Goal: Task Accomplishment & Management: Complete application form

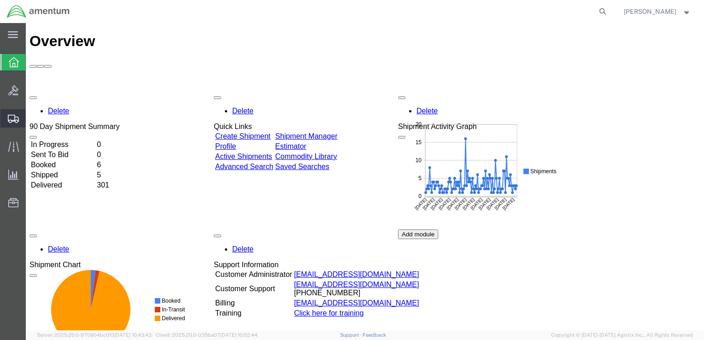
click at [0, 0] on span "Create Shipment" at bounding box center [0, 0] width 0 height 0
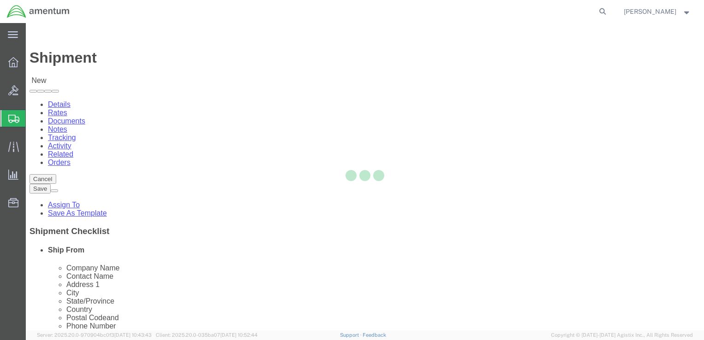
select select
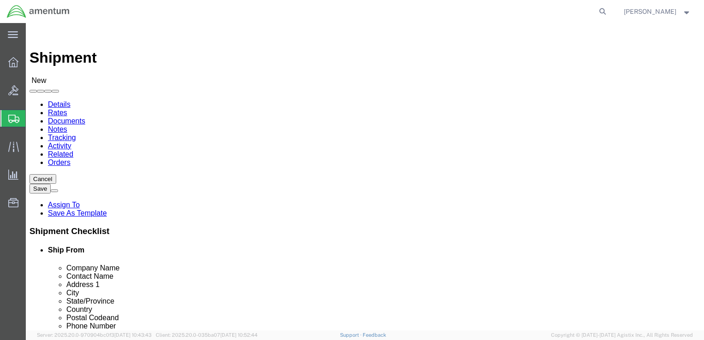
click input "text"
click input "[PERSON_NAME]"
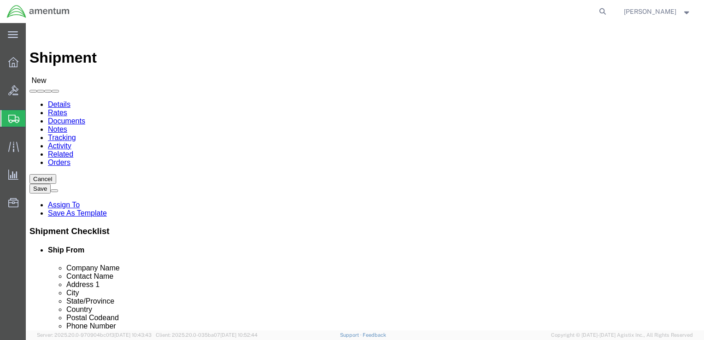
click div "Location My Profile Location [PHONE_NUMBER] [PHONE_NUMBER] [PHONE_NUMBER] [PHON…"
click input "[PERSON_NAME]"
type input "[PERSON_NAME]"
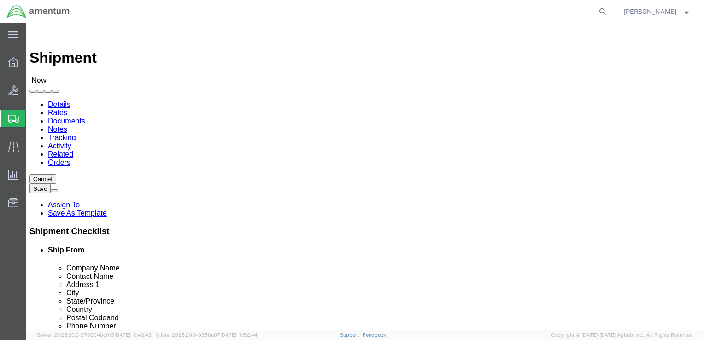
click p "- Amentum - ([PERSON_NAME]***) BLDG [STREET_ADDRESS][PERSON_NAME] Defrenn Army …"
select select "[GEOGRAPHIC_DATA]"
type input "[PERSON_NAME]"
click input "text"
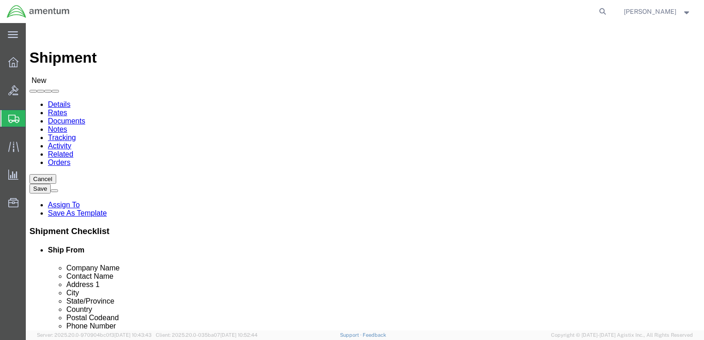
type input "[PERSON_NAME]"
click p "- Amentum - ([PERSON_NAME]) Bldg P2050 [PERSON_NAME][GEOGRAPHIC_DATA], [GEOGRAP…"
select select "NY"
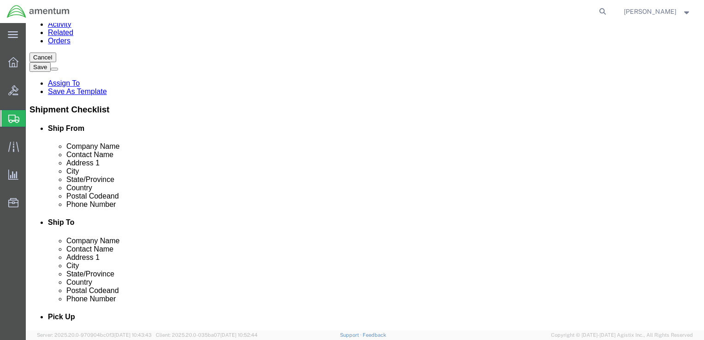
scroll to position [138, 0]
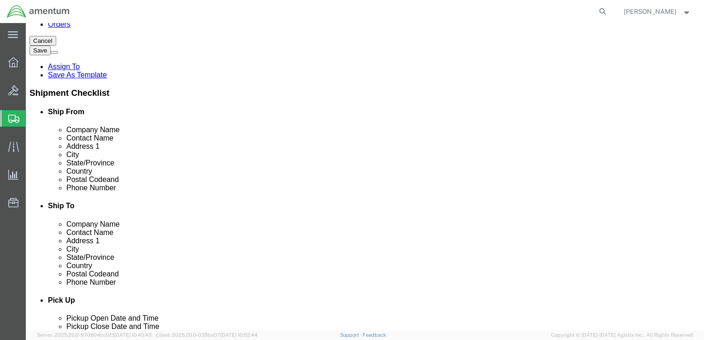
type input "[PERSON_NAME]"
click input "text"
type input "2542893925"
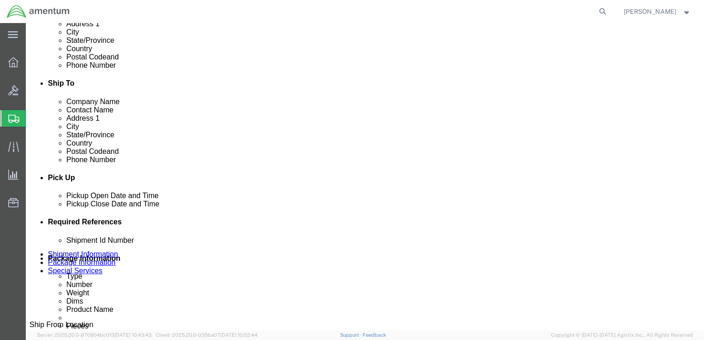
scroll to position [323, 0]
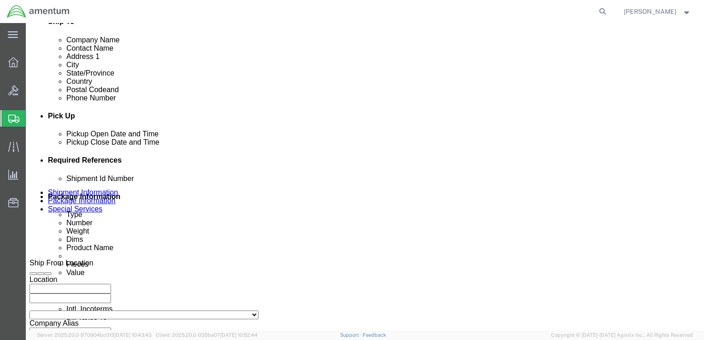
click input "text"
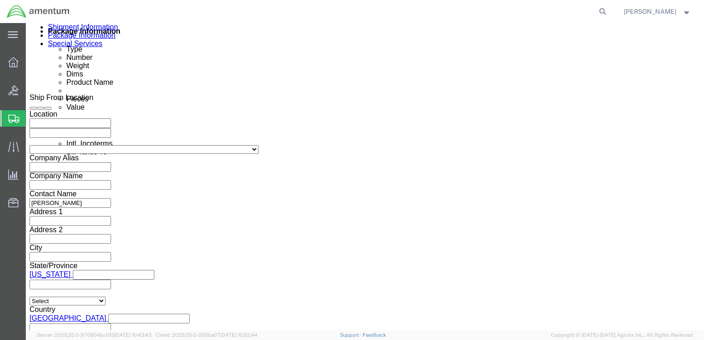
scroll to position [492, 0]
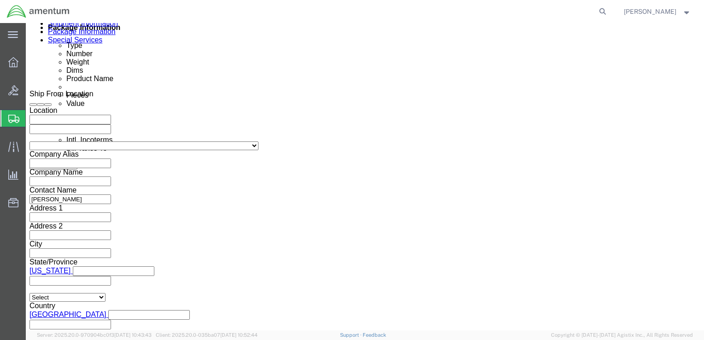
type input "2511.AB.AN"
click button "Continue"
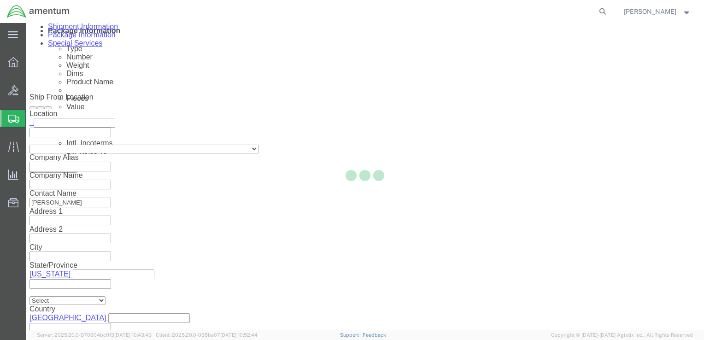
scroll to position [3, 0]
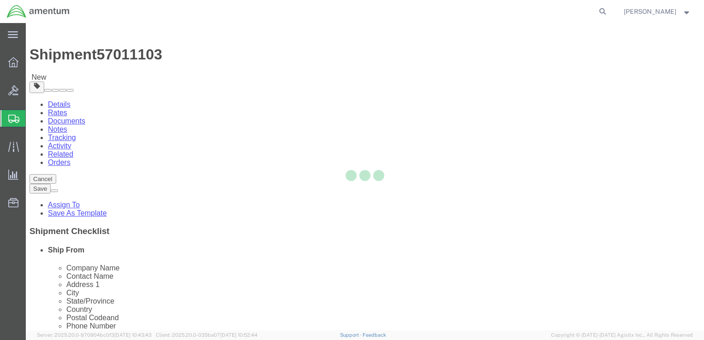
select select "CBOX"
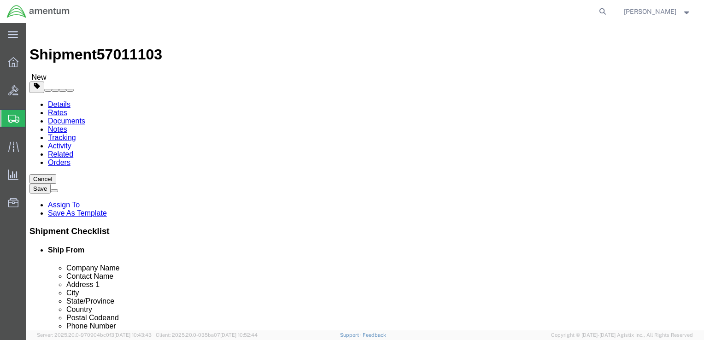
click input "text"
type input "11"
type input "8"
type input "4"
type input "6.0"
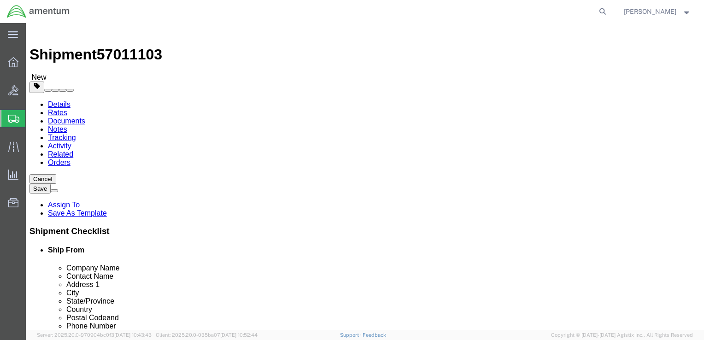
click link "Add Content"
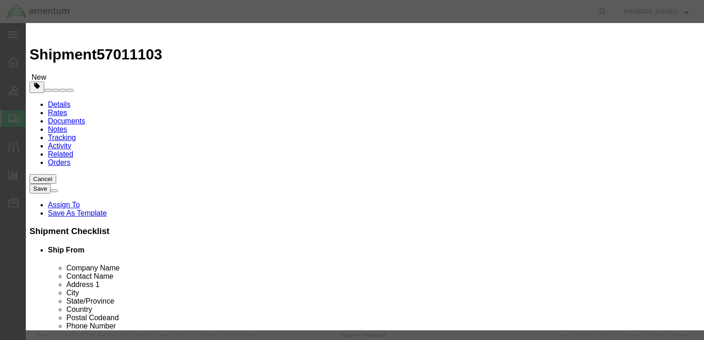
click input "text"
click input "Lateral"
type input "Lateral Support"
click div "Commodity library"
drag, startPoint x: 192, startPoint y: 88, endPoint x: 177, endPoint y: 88, distance: 14.8
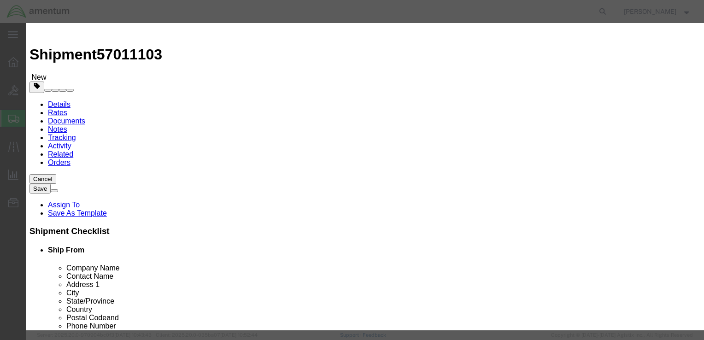
click input "0"
type input "1"
click input "text"
type input "100.00"
click select "Select 50 55 60 65 70 85 92.5 100 125 175 250 300 400"
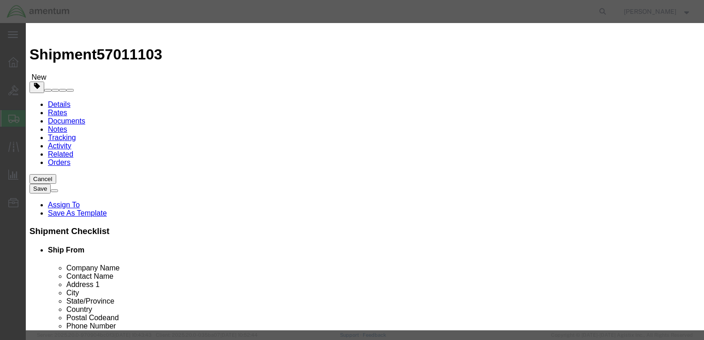
select select "50"
click select "Select 50 55 60 65 70 85 92.5 100 125 175 250 300 400"
drag, startPoint x: 231, startPoint y: 72, endPoint x: 165, endPoint y: 72, distance: 65.9
click div "Product Name Lateral Support Lateral"
click textarea
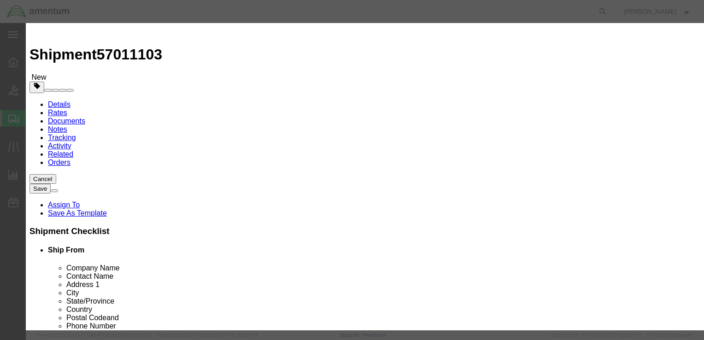
paste textarea "Lateral Support"
type textarea "Lateral Support"
click label "Serial"
click select "Select [GEOGRAPHIC_DATA] [GEOGRAPHIC_DATA] [GEOGRAPHIC_DATA] [GEOGRAPHIC_DATA] …"
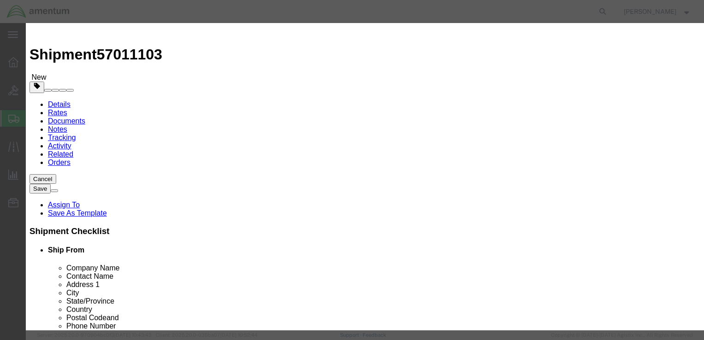
drag, startPoint x: 549, startPoint y: 115, endPoint x: 560, endPoint y: 114, distance: 11.6
click select "Select [GEOGRAPHIC_DATA] [GEOGRAPHIC_DATA] [GEOGRAPHIC_DATA] [GEOGRAPHIC_DATA] …"
select select "US"
click select "Select [GEOGRAPHIC_DATA] [GEOGRAPHIC_DATA] [GEOGRAPHIC_DATA] [GEOGRAPHIC_DATA] …"
click button "Save & Close"
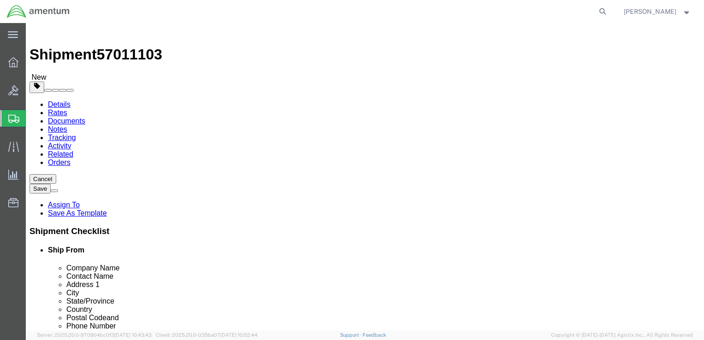
click button "Rate Shipment"
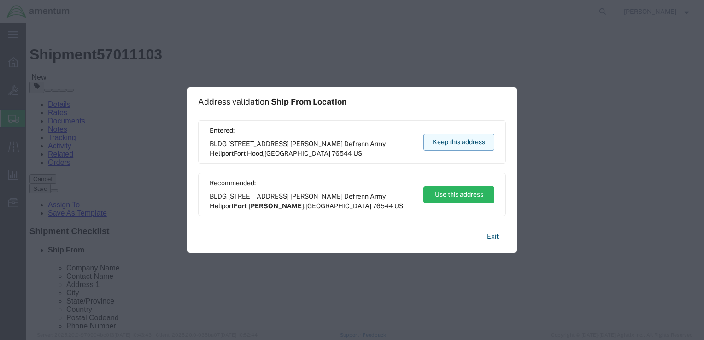
drag, startPoint x: 434, startPoint y: 112, endPoint x: 461, endPoint y: 135, distance: 34.9
click at [461, 135] on button "Keep this address" at bounding box center [458, 142] width 71 height 17
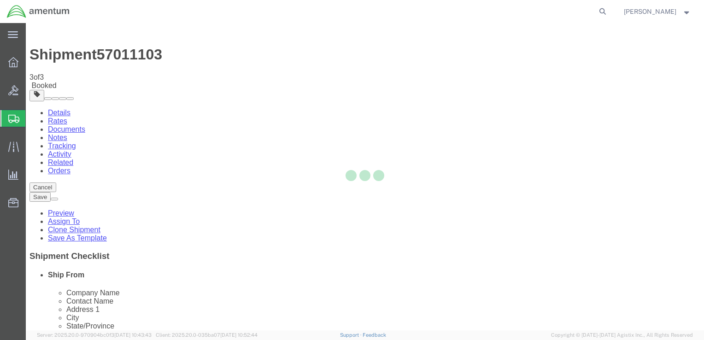
scroll to position [0, 0]
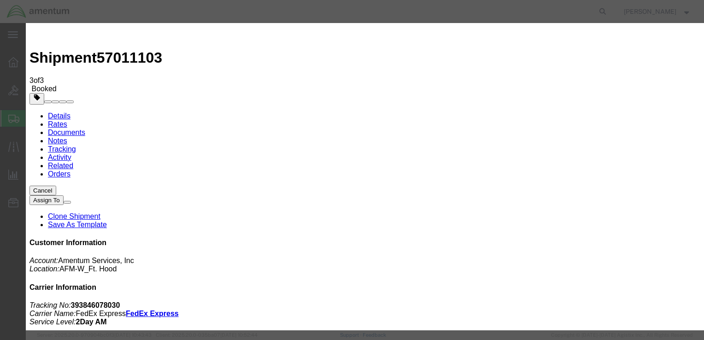
type input "ro"
